Goal: Task Accomplishment & Management: Use online tool/utility

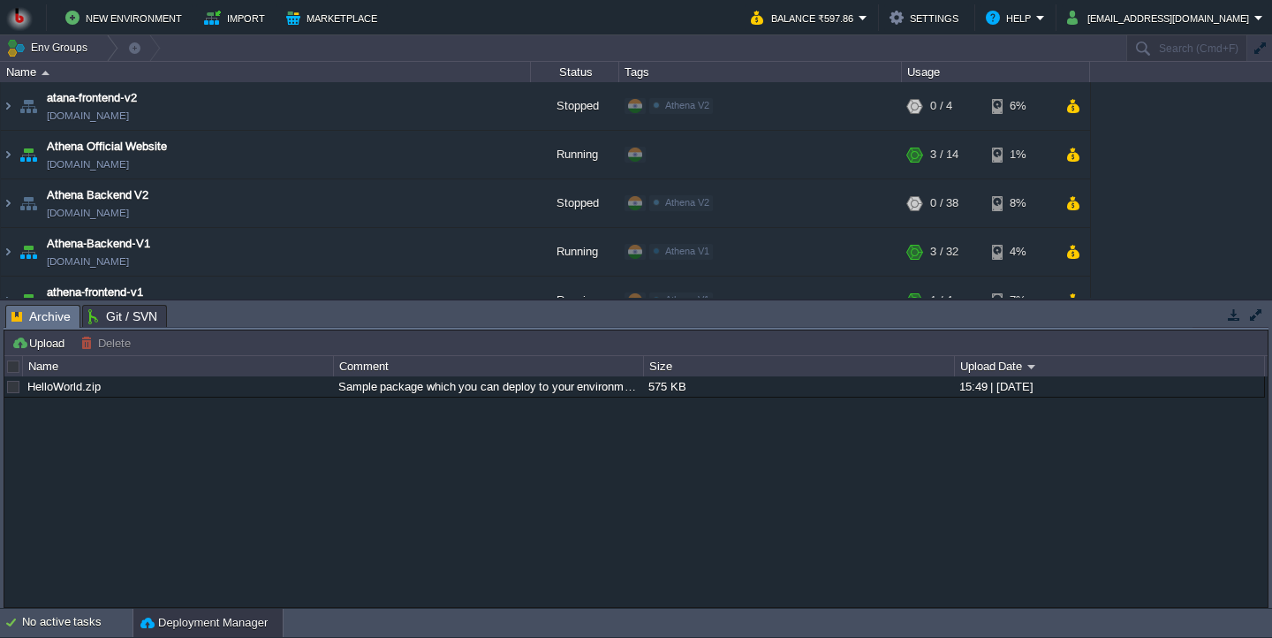
click at [1241, 319] on button "button" at bounding box center [1234, 315] width 16 height 16
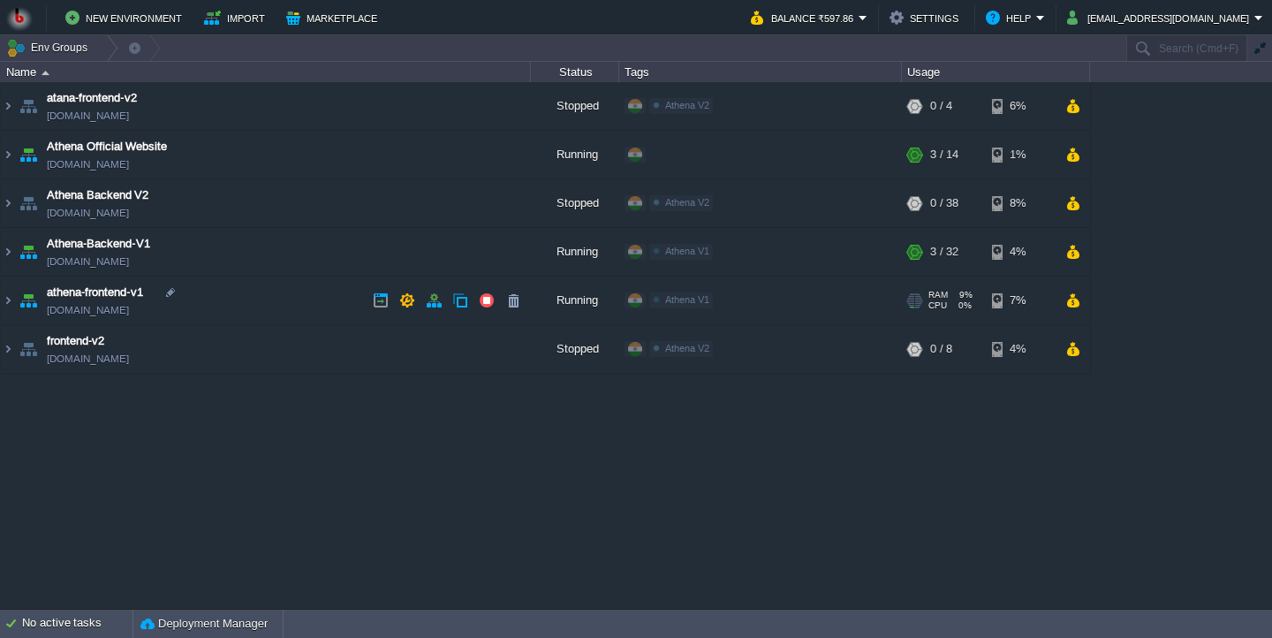
click at [290, 303] on td "athena-frontend-v1 [DOMAIN_NAME]" at bounding box center [266, 301] width 530 height 49
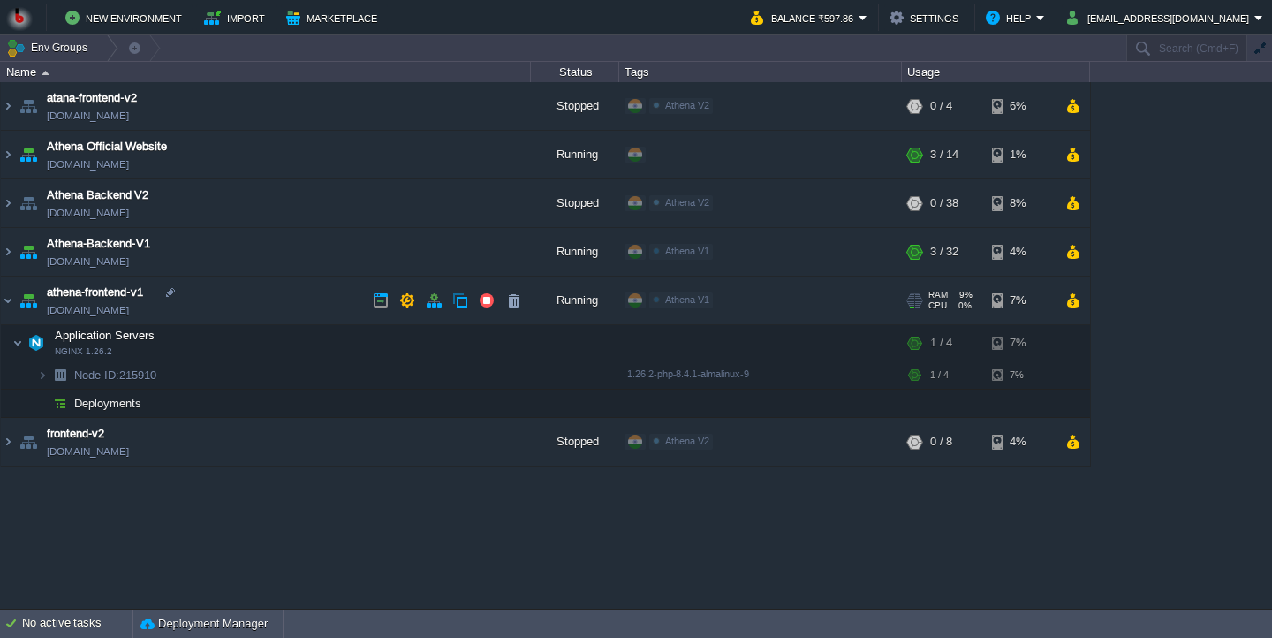
click at [270, 305] on td "athena-frontend-v1 [DOMAIN_NAME]" at bounding box center [266, 301] width 530 height 49
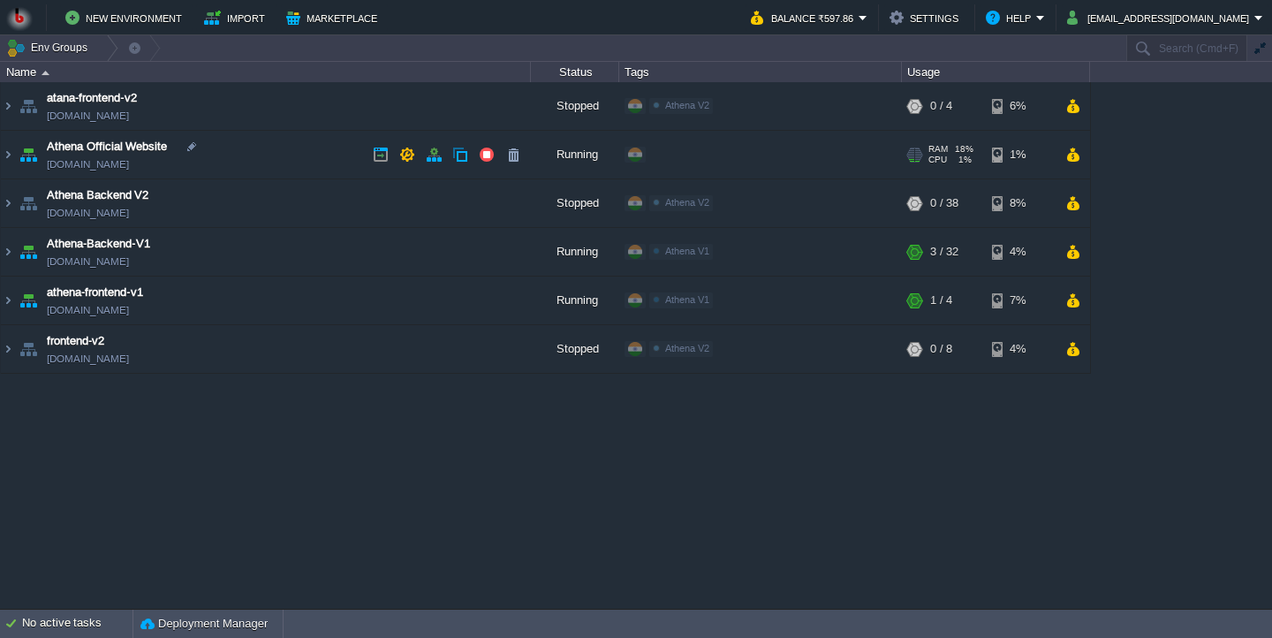
click at [261, 163] on td "Athena Official Website [DOMAIN_NAME]" at bounding box center [266, 155] width 530 height 49
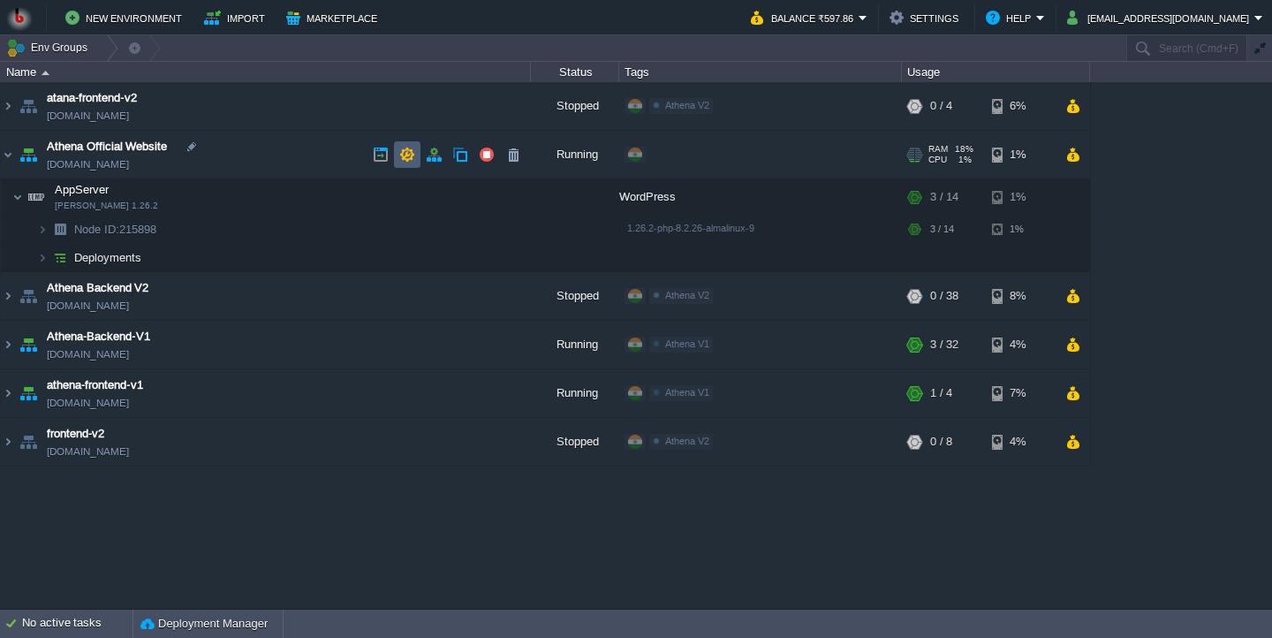
click at [404, 163] on button "button" at bounding box center [407, 155] width 16 height 16
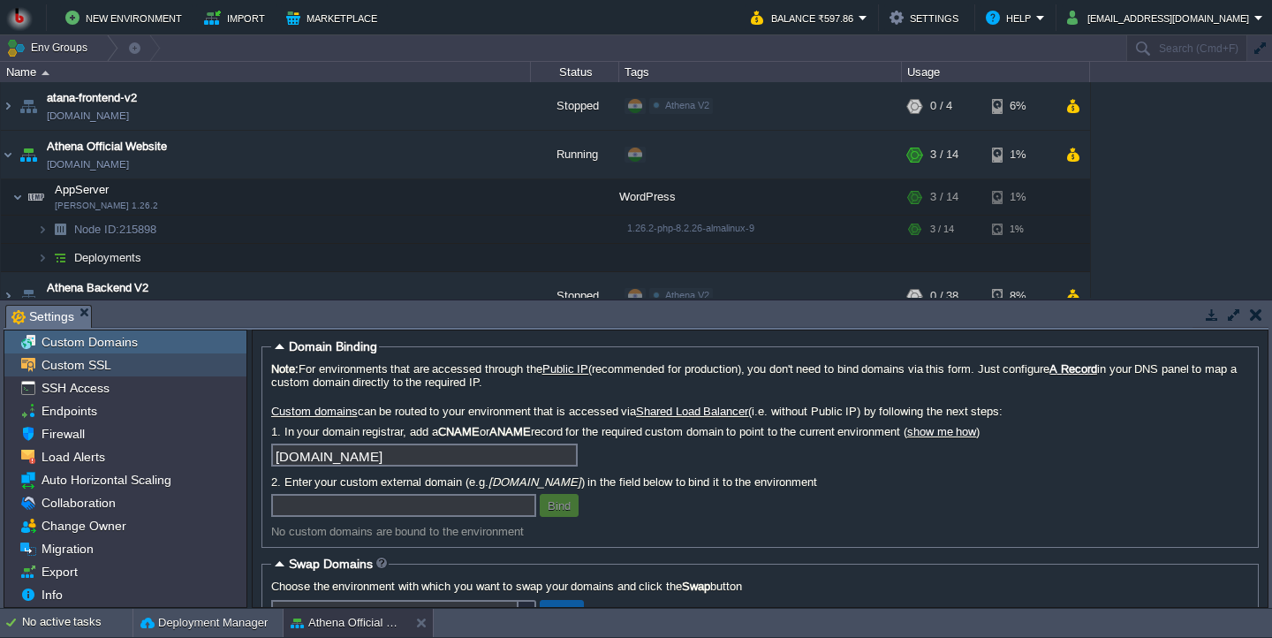
click at [130, 367] on div "Custom SSL" at bounding box center [125, 364] width 242 height 23
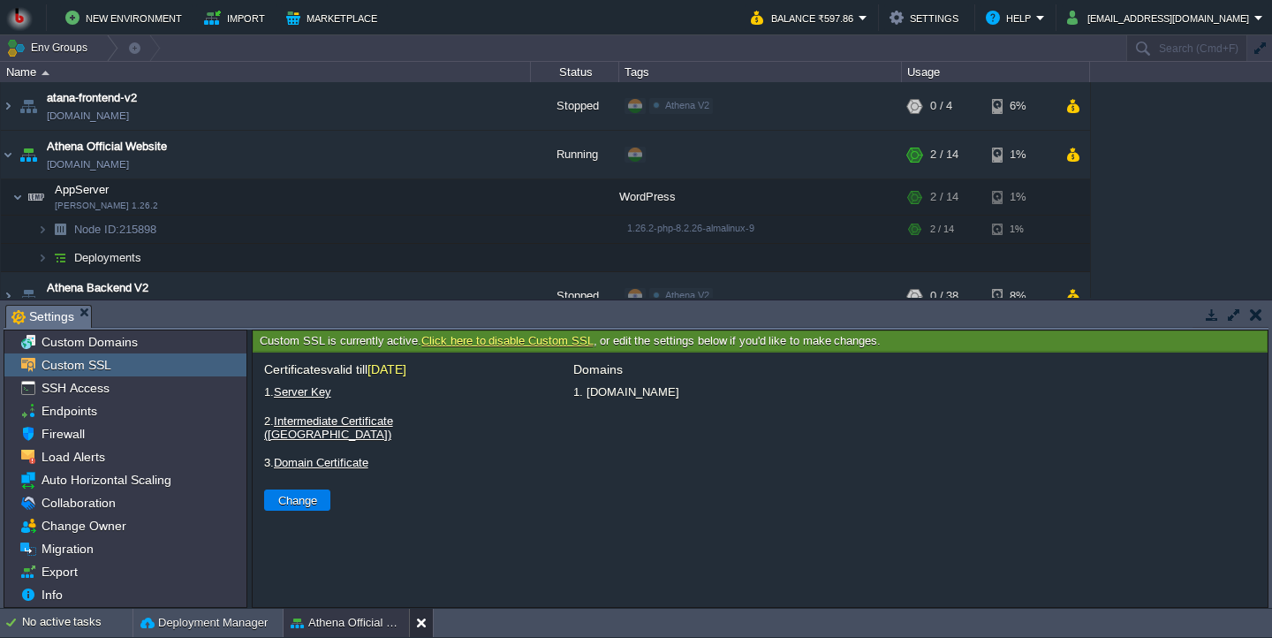
click at [421, 626] on button at bounding box center [425, 623] width 18 height 18
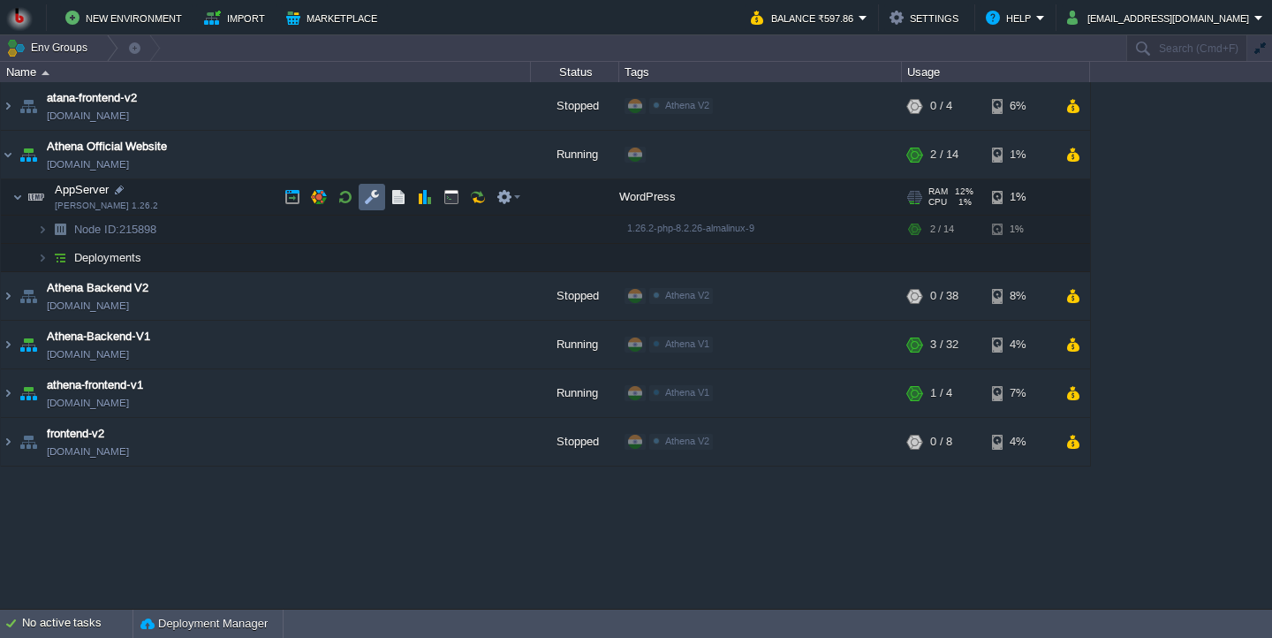
click at [383, 203] on td at bounding box center [372, 197] width 27 height 27
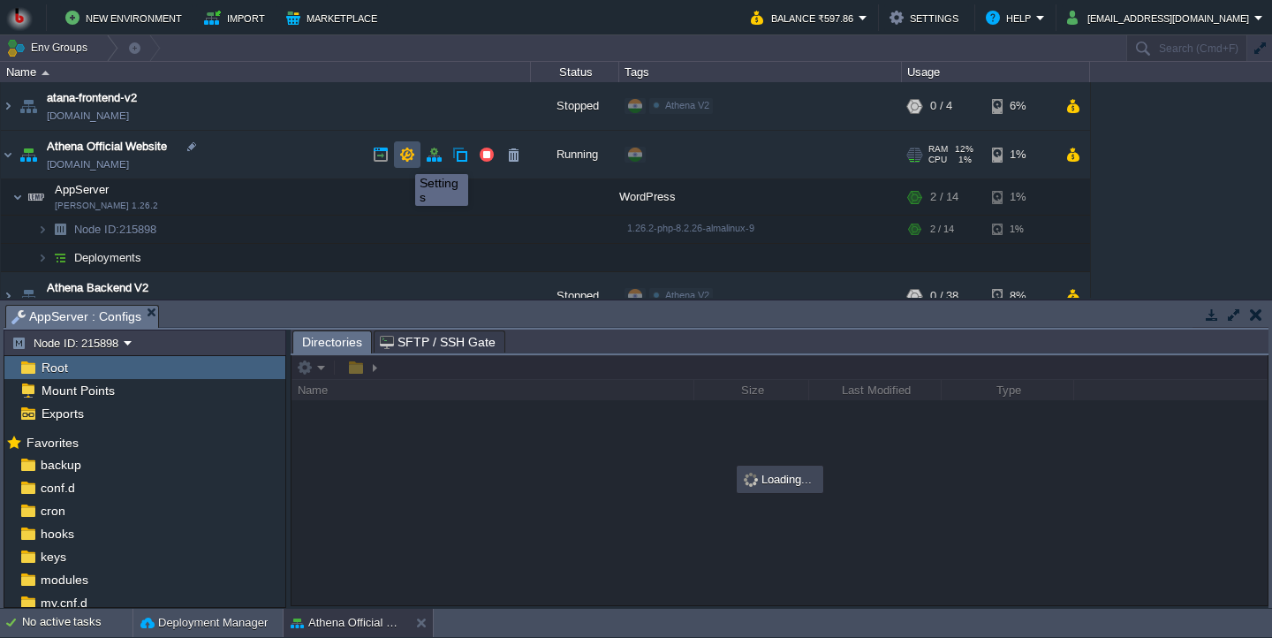
click at [402, 158] on button "button" at bounding box center [407, 155] width 16 height 16
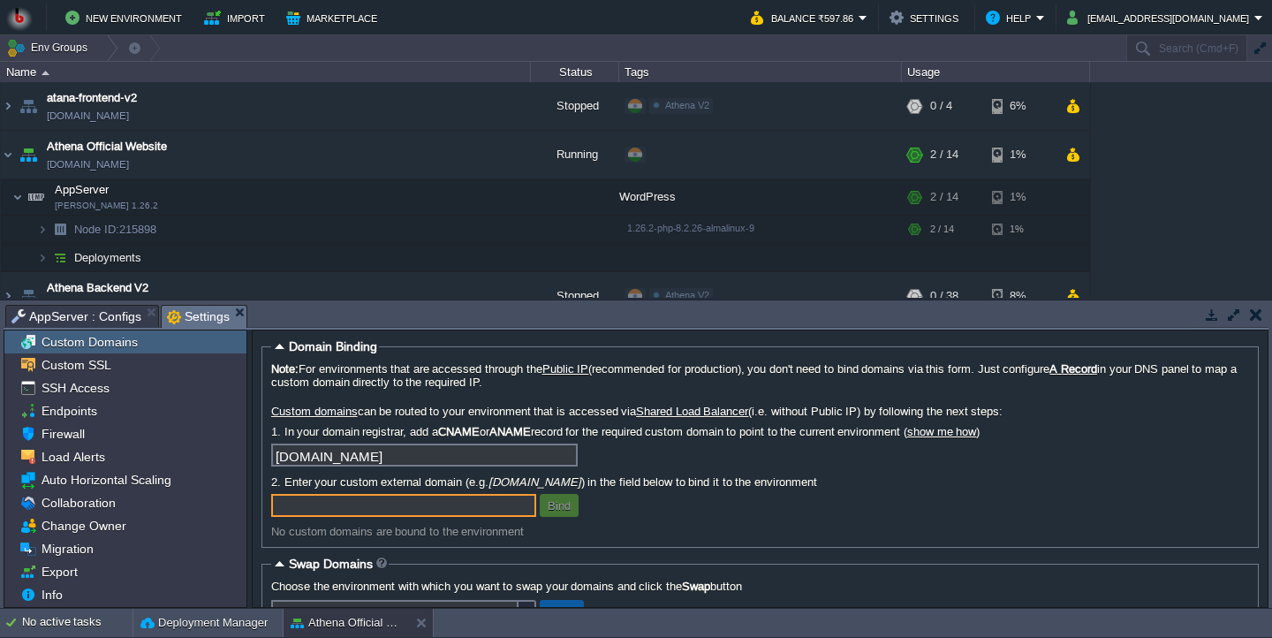
click at [452, 467] on input "[DOMAIN_NAME]" at bounding box center [424, 455] width 307 height 23
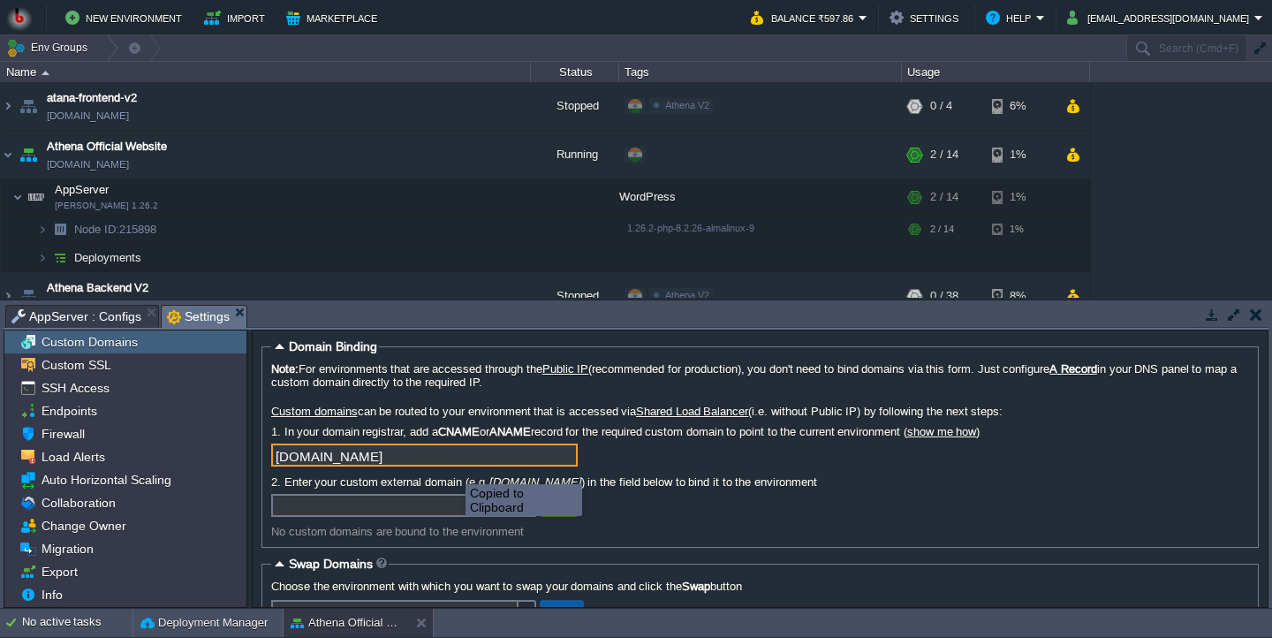
scroll to position [34, 0]
click at [439, 427] on div "Note: For environments that are accessed through the Public IP (recommended for…" at bounding box center [760, 450] width 978 height 176
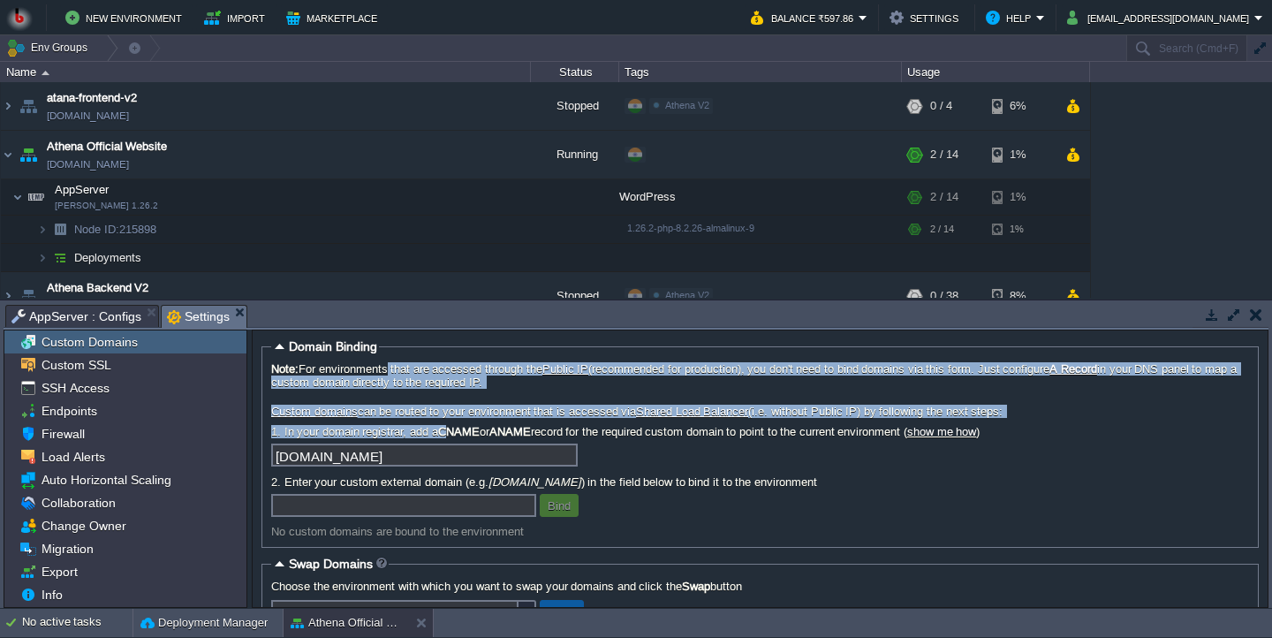
drag, startPoint x: 452, startPoint y: 435, endPoint x: 391, endPoint y: 368, distance: 90.7
click at [391, 368] on div "Note: For environments that are accessed through the Public IP (recommended for…" at bounding box center [760, 450] width 978 height 176
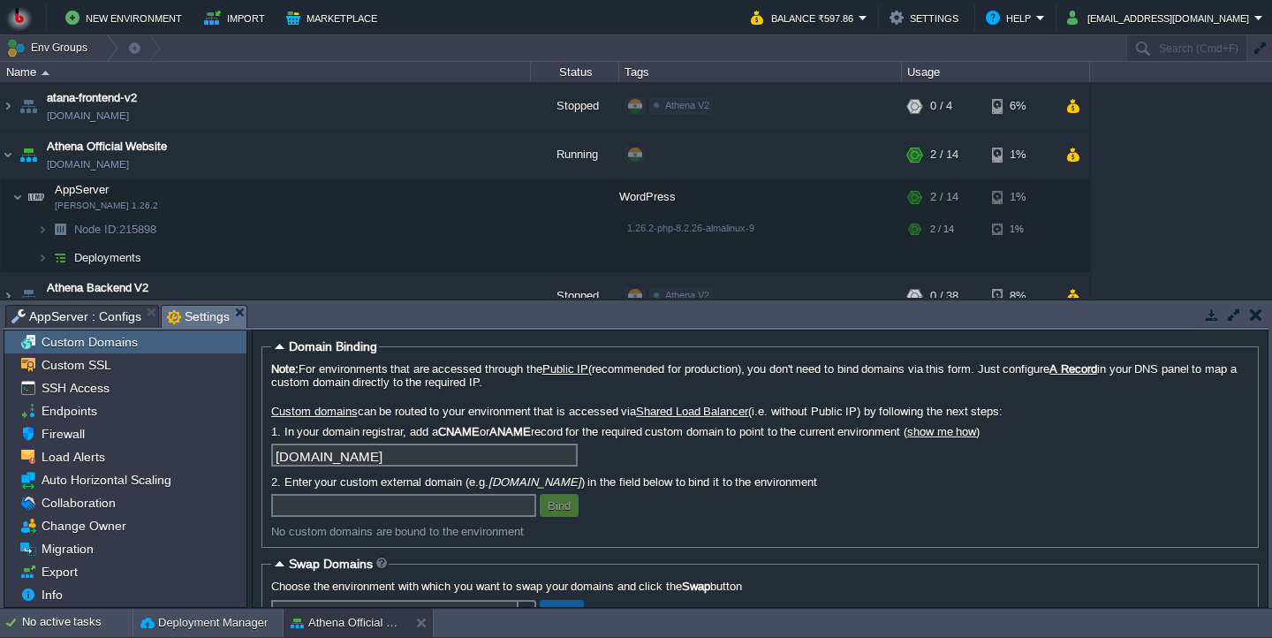
click at [372, 373] on label "Note: For environments that are accessed through the Public IP (recommended for…" at bounding box center [760, 375] width 978 height 27
click at [148, 370] on div "Custom SSL" at bounding box center [125, 364] width 242 height 23
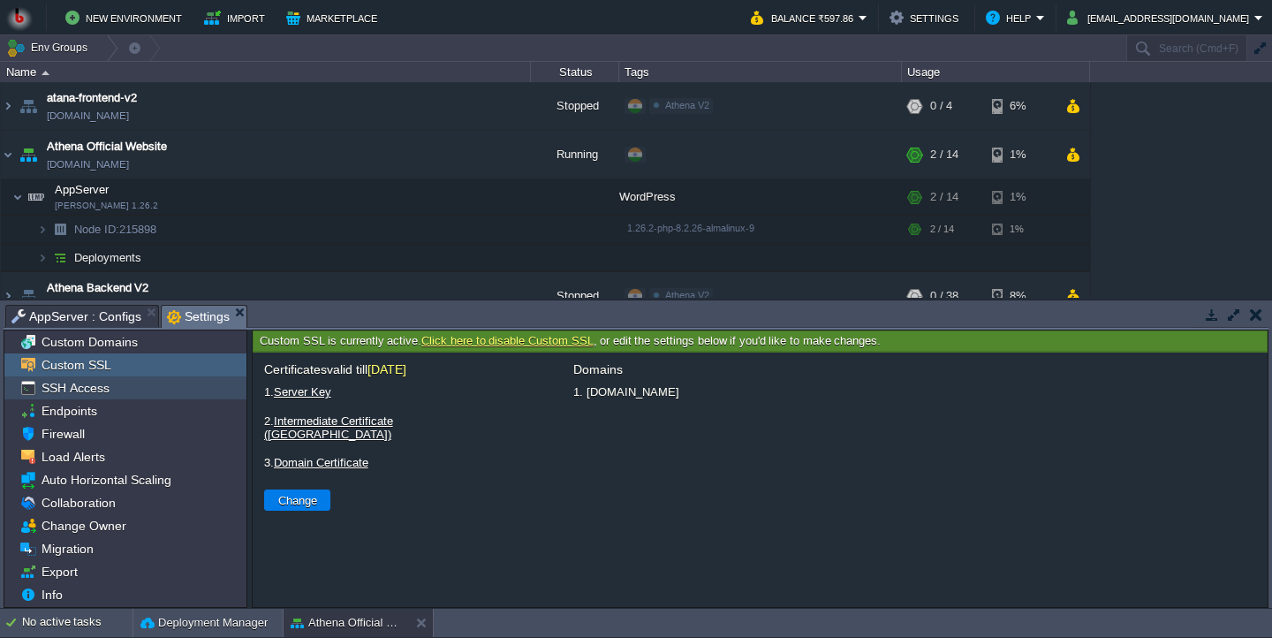
click at [122, 386] on div "SSH Access" at bounding box center [125, 387] width 242 height 23
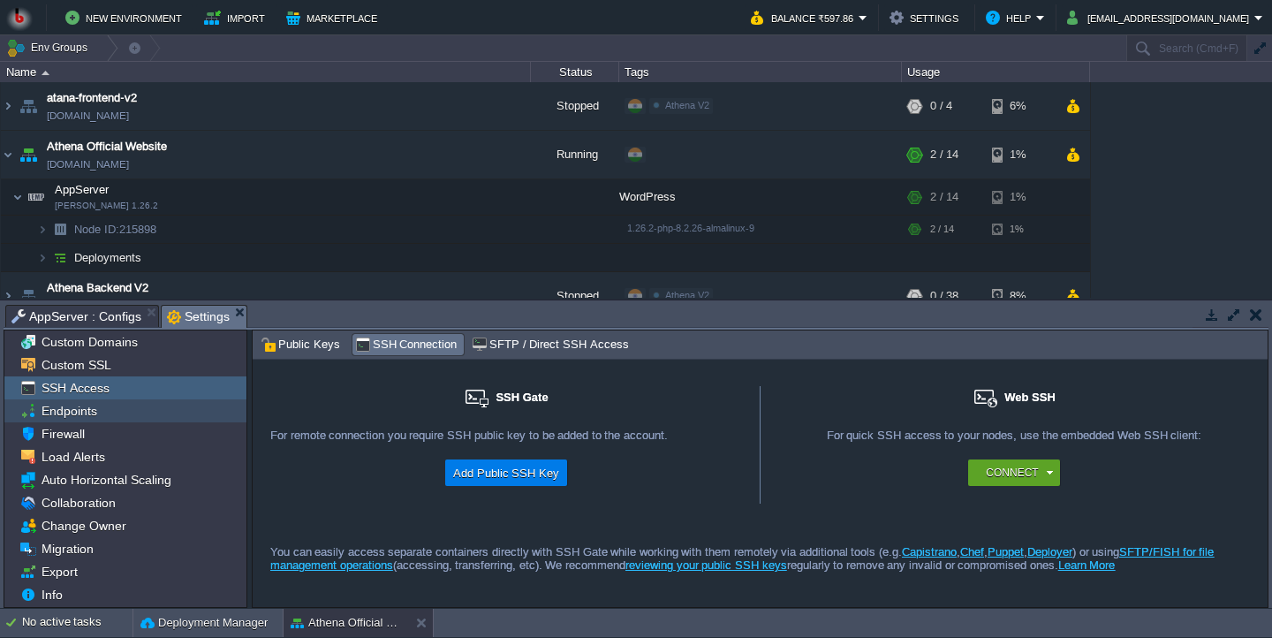
click at [123, 404] on div "Endpoints" at bounding box center [125, 410] width 242 height 23
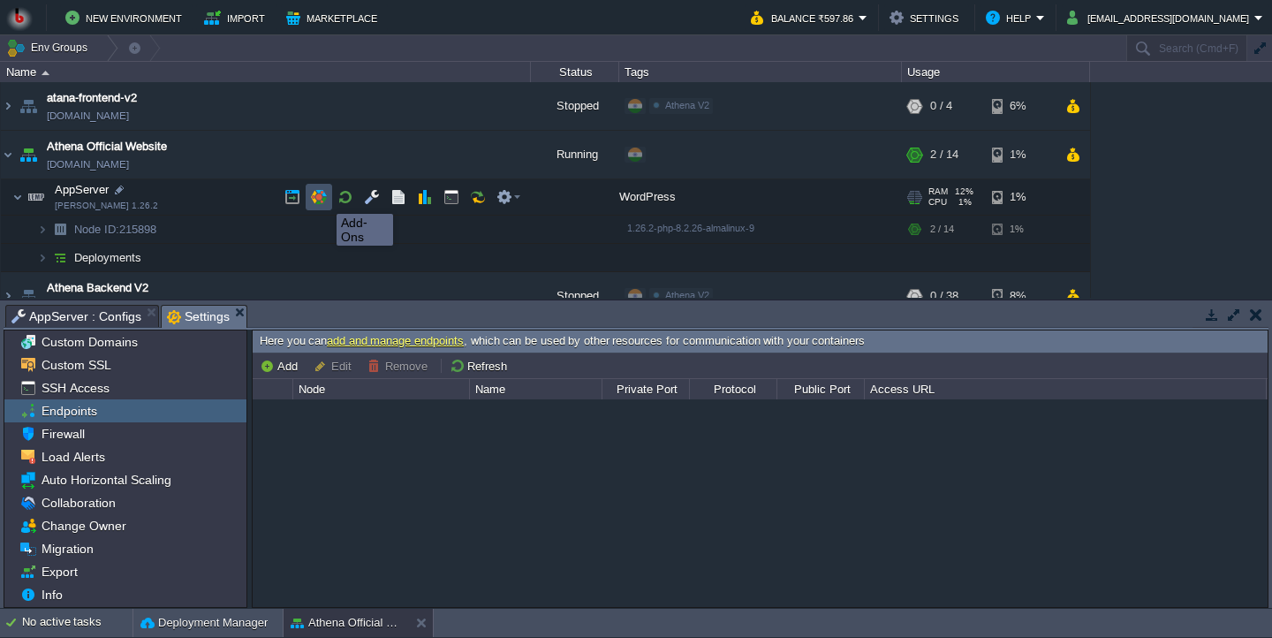
click at [323, 198] on button "button" at bounding box center [319, 197] width 16 height 16
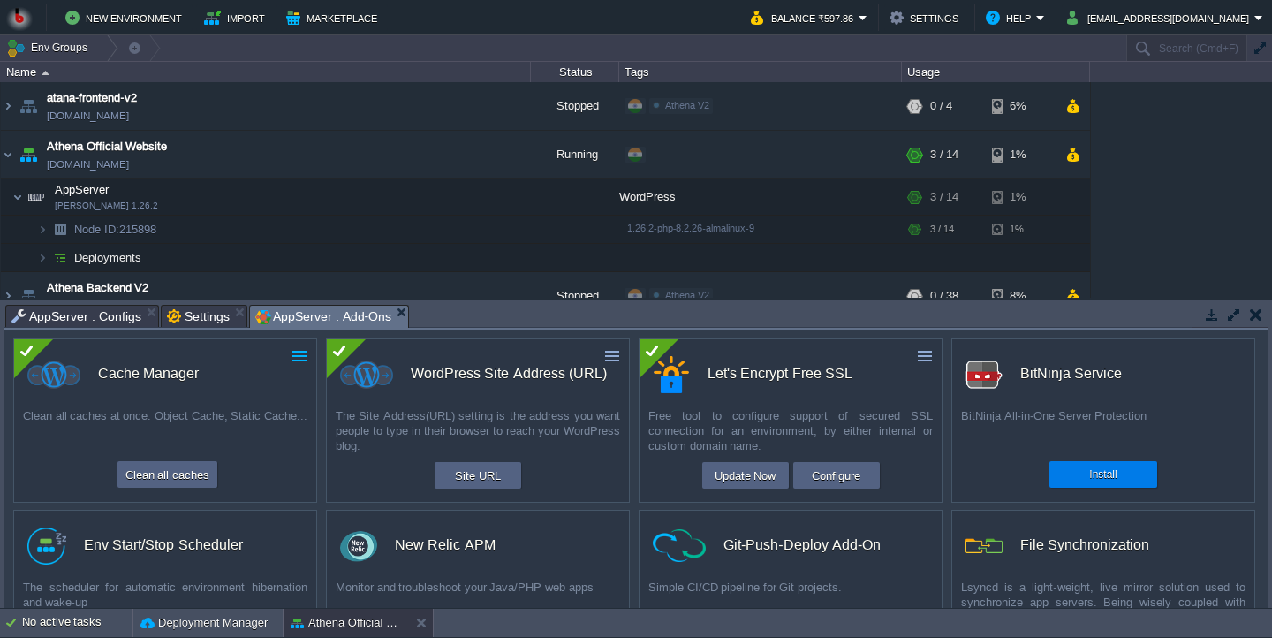
click at [299, 364] on button "button" at bounding box center [300, 356] width 16 height 16
click at [281, 381] on link "Uninstall" at bounding box center [259, 384] width 99 height 21
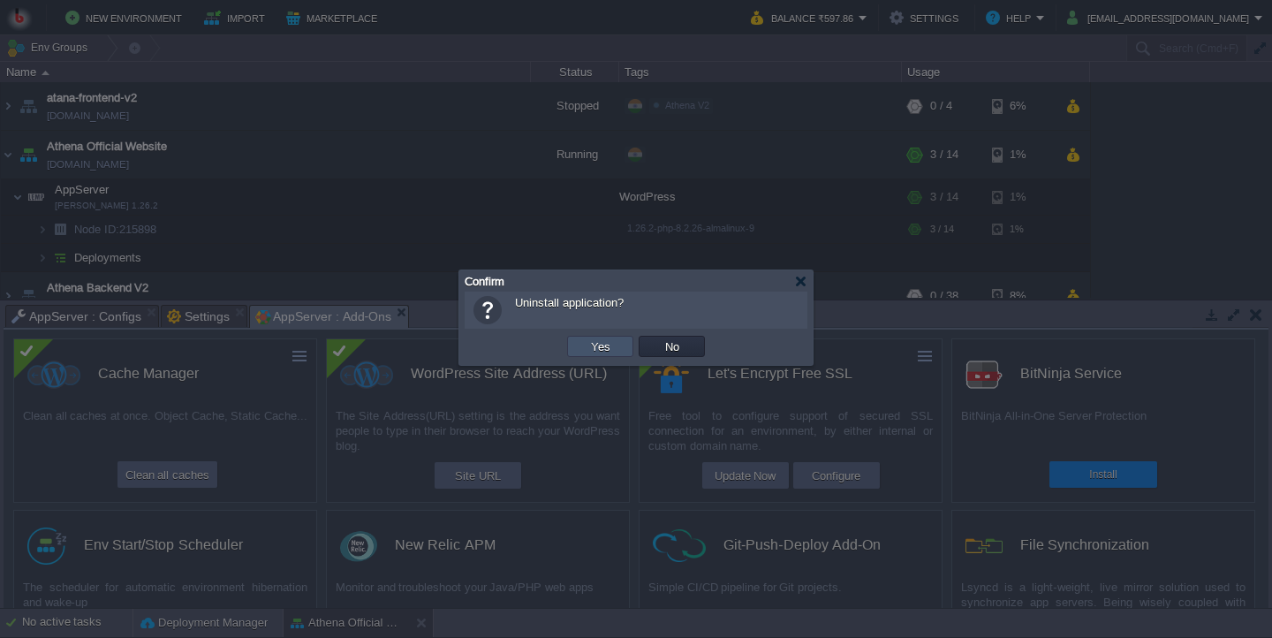
click at [591, 347] on button "Yes" at bounding box center [601, 346] width 30 height 16
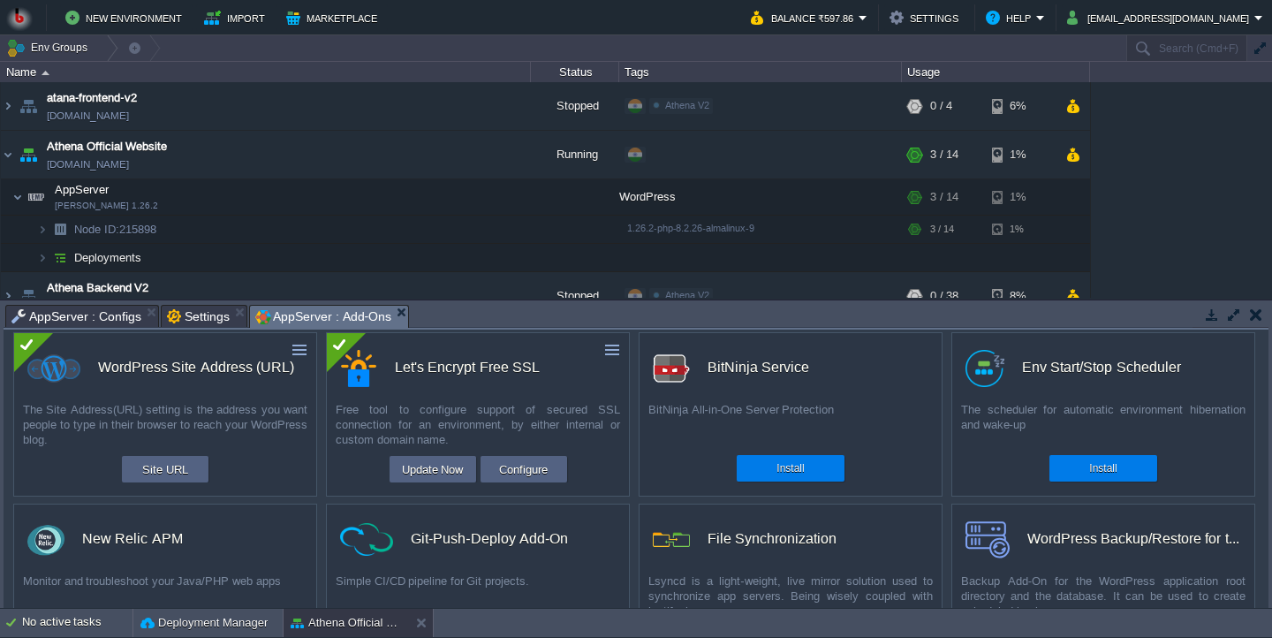
scroll to position [0, 0]
